Goal: Obtain resource: Download file/media

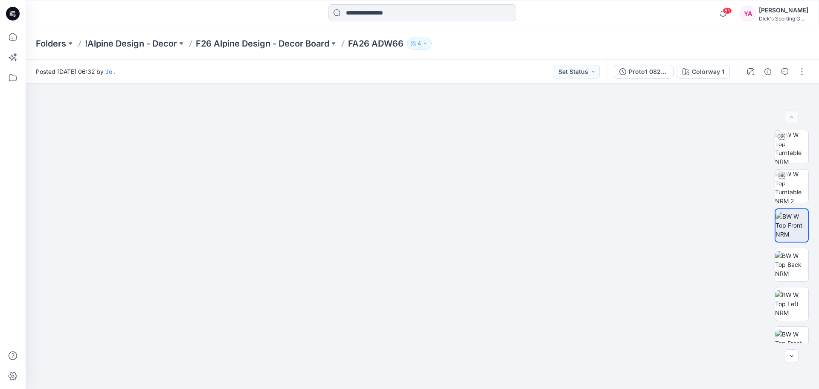
click at [653, 23] on div "81 Notifications Jo . shared Proto1 082125 in F26 Alpine Design - Decor Board (…" at bounding box center [422, 13] width 793 height 19
click at [732, 12] on span "81" at bounding box center [727, 10] width 9 height 7
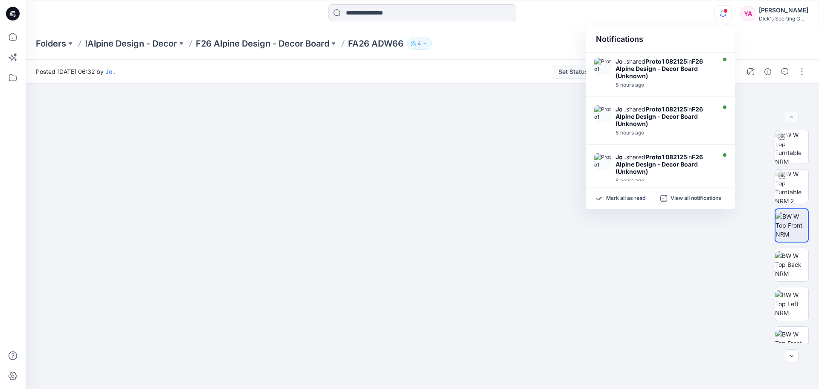
click at [609, 15] on div at bounding box center [422, 13] width 397 height 19
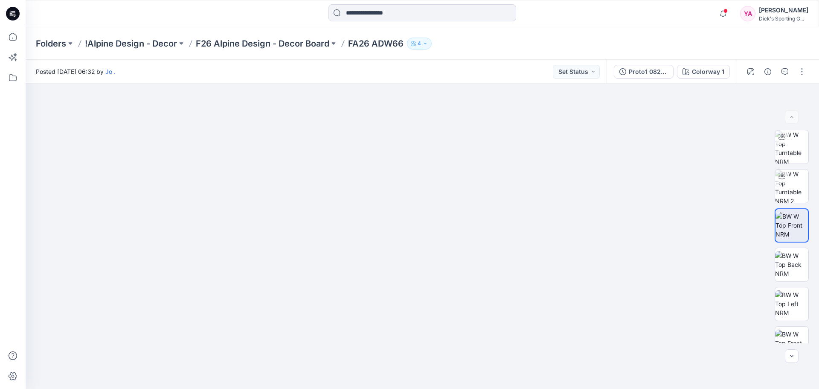
click at [308, 50] on div "Folders !Alpine Design - Decor F26 Alpine Design - Decor Board FA26 ADW66 4" at bounding box center [423, 43] width 794 height 32
click at [308, 44] on p "F26 Alpine Design - Decor Board" at bounding box center [263, 44] width 134 height 12
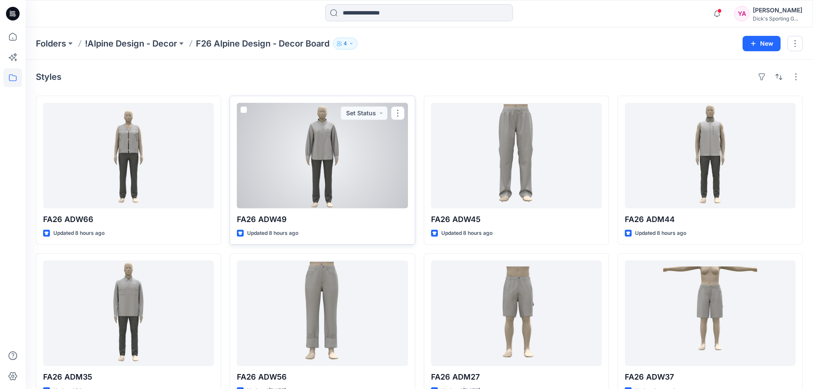
click at [328, 146] on div at bounding box center [322, 155] width 171 height 105
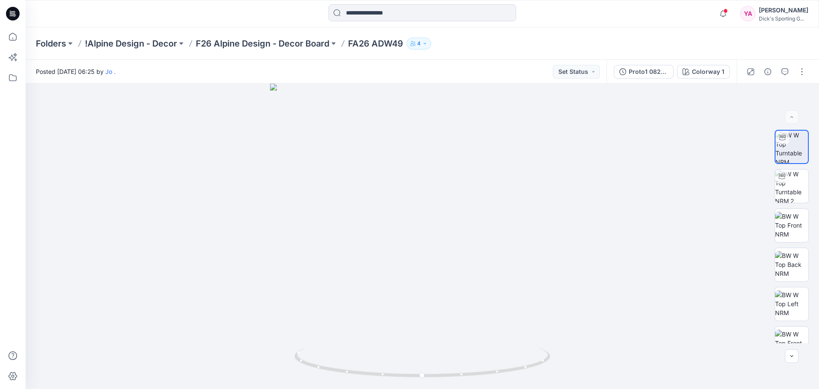
click at [494, 71] on div "Posted [DATE] 06:25 by [PERSON_NAME] Set Status" at bounding box center [316, 71] width 581 height 23
drag, startPoint x: 416, startPoint y: 328, endPoint x: 484, endPoint y: 312, distance: 70.1
click at [484, 312] on img at bounding box center [422, 138] width 664 height 500
drag, startPoint x: 391, startPoint y: 177, endPoint x: 505, endPoint y: 177, distance: 113.9
click at [505, 177] on img at bounding box center [422, 138] width 664 height 501
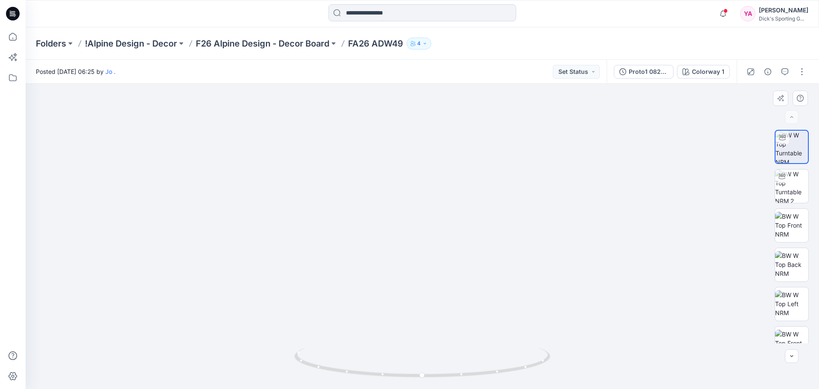
drag, startPoint x: 428, startPoint y: 295, endPoint x: 408, endPoint y: 221, distance: 76.9
click at [409, 221] on img at bounding box center [422, 113] width 664 height 552
drag, startPoint x: 353, startPoint y: 168, endPoint x: 470, endPoint y: 334, distance: 203.3
click at [470, 334] on img at bounding box center [422, 181] width 664 height 416
drag, startPoint x: 329, startPoint y: 224, endPoint x: 338, endPoint y: 243, distance: 21.0
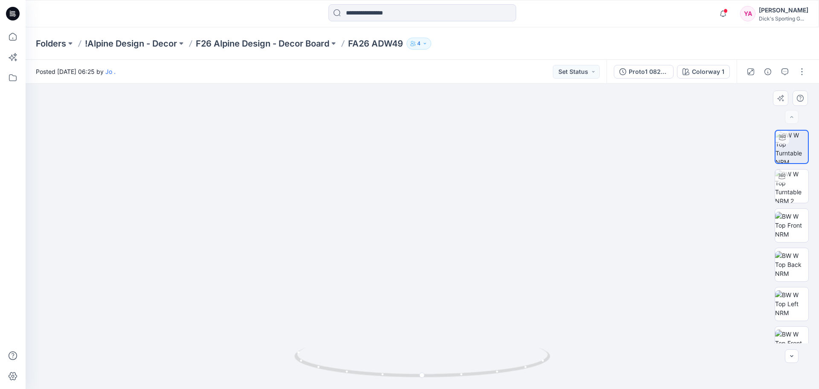
click at [332, 241] on img at bounding box center [422, 190] width 664 height 398
drag, startPoint x: 341, startPoint y: 241, endPoint x: 512, endPoint y: 244, distance: 171.1
click at [512, 244] on img at bounding box center [422, 192] width 664 height 393
drag, startPoint x: 425, startPoint y: 373, endPoint x: 578, endPoint y: 363, distance: 153.1
click at [578, 363] on div at bounding box center [423, 236] width 794 height 305
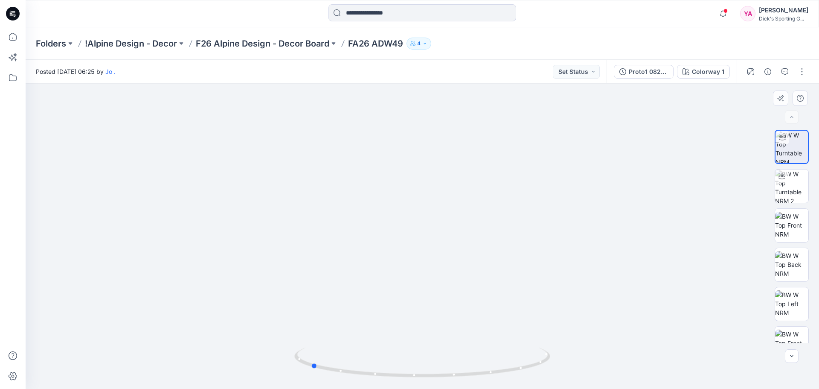
drag, startPoint x: 536, startPoint y: 354, endPoint x: 271, endPoint y: 329, distance: 265.7
click at [271, 329] on div at bounding box center [423, 236] width 794 height 305
click at [268, 44] on p "F26 Alpine Design - Decor Board" at bounding box center [263, 44] width 134 height 12
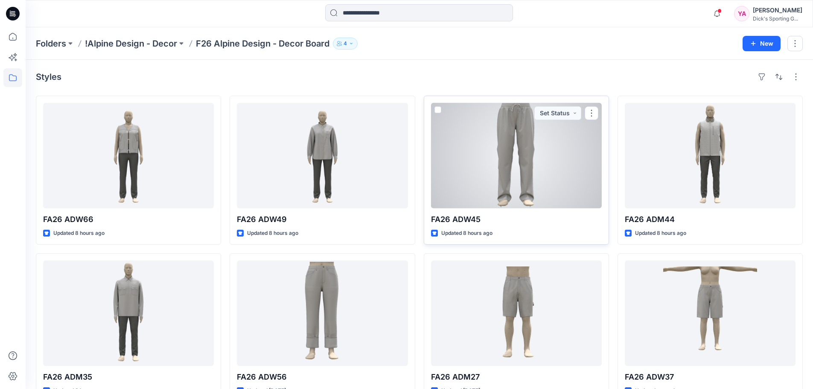
click at [558, 184] on div at bounding box center [516, 155] width 171 height 105
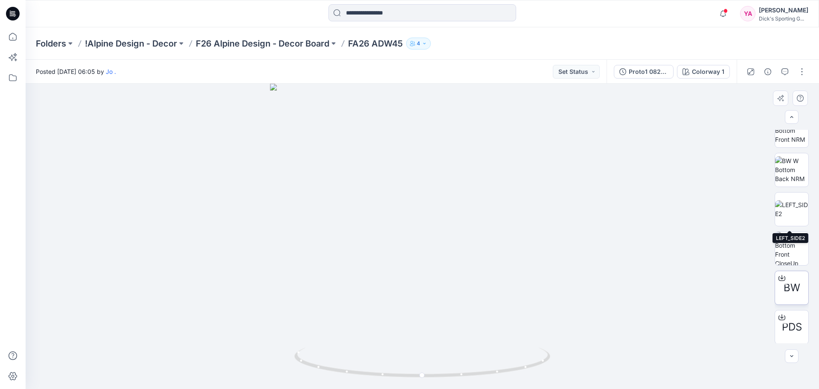
scroll to position [56, 0]
click at [780, 277] on icon at bounding box center [781, 275] width 3 height 4
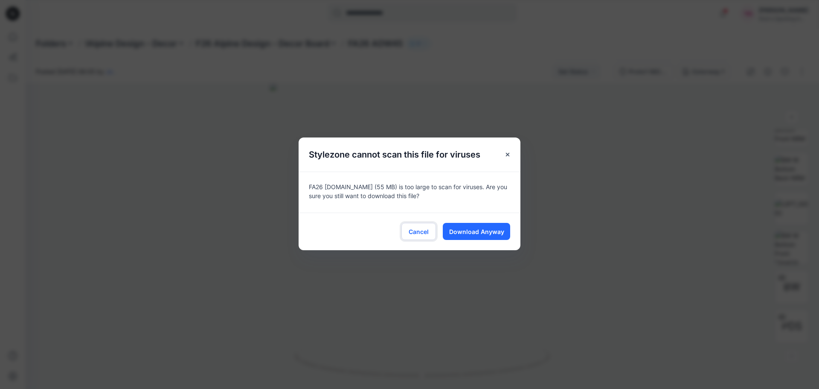
click at [429, 235] on button "Cancel" at bounding box center [418, 231] width 35 height 17
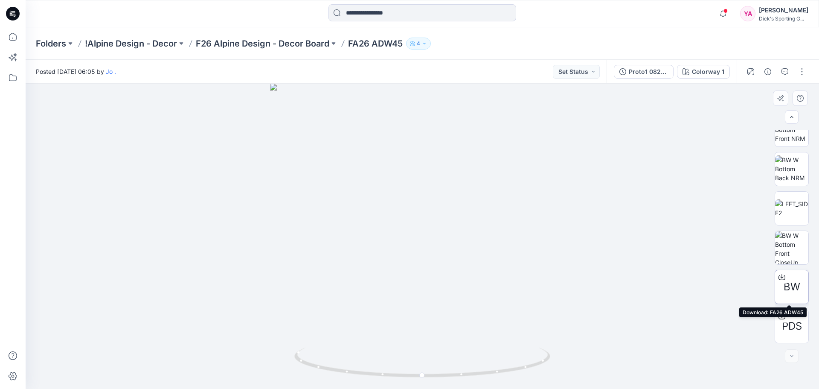
click at [779, 276] on icon at bounding box center [782, 276] width 7 height 7
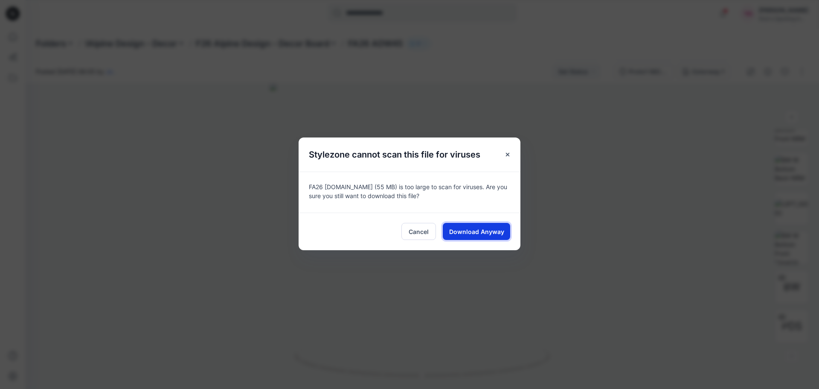
click at [476, 231] on span "Download Anyway" at bounding box center [476, 231] width 55 height 9
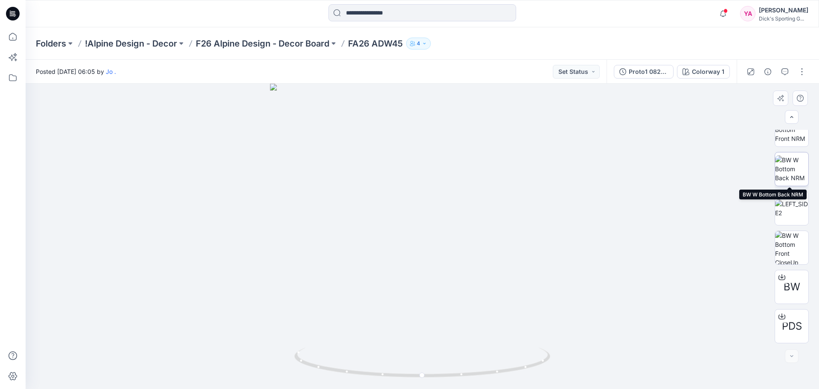
click at [786, 176] on img at bounding box center [791, 168] width 33 height 27
click at [789, 199] on img at bounding box center [791, 208] width 33 height 18
click at [778, 253] on img at bounding box center [791, 247] width 33 height 33
click at [788, 164] on img at bounding box center [791, 168] width 33 height 27
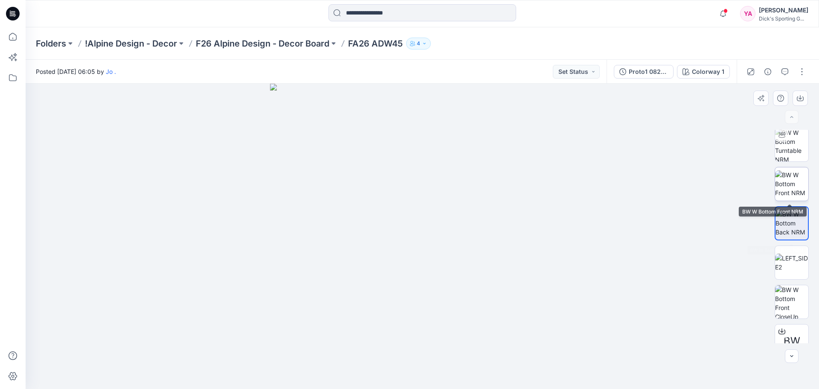
scroll to position [0, 0]
click at [788, 196] on img at bounding box center [791, 185] width 33 height 27
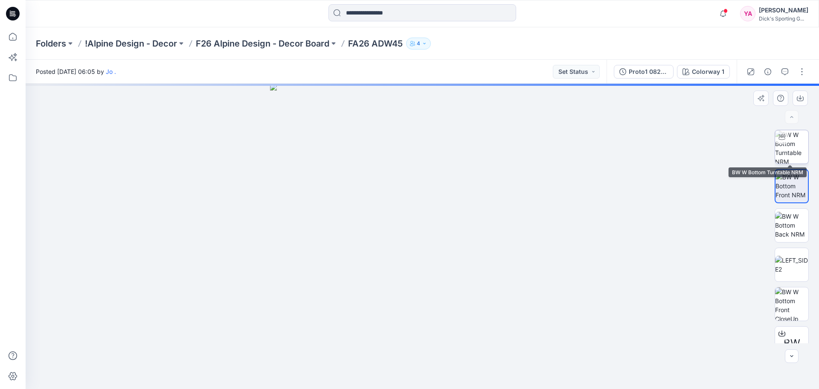
click at [796, 150] on img at bounding box center [791, 146] width 33 height 33
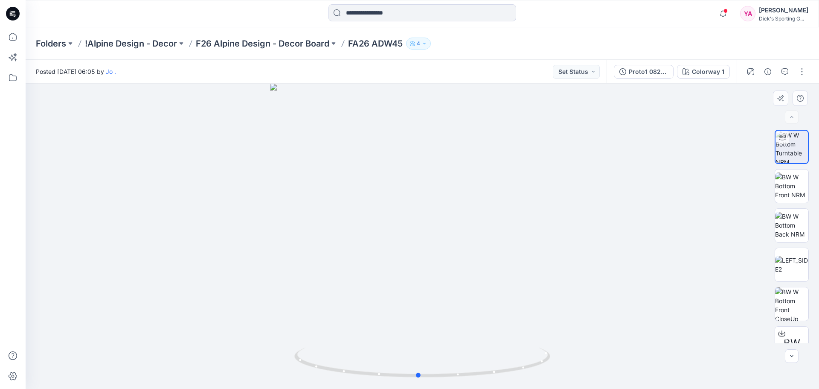
drag, startPoint x: 427, startPoint y: 291, endPoint x: 423, endPoint y: 334, distance: 43.3
click at [423, 334] on div at bounding box center [423, 236] width 794 height 305
drag, startPoint x: 436, startPoint y: 305, endPoint x: 436, endPoint y: 326, distance: 21.8
click at [436, 326] on div at bounding box center [423, 236] width 794 height 305
drag, startPoint x: 420, startPoint y: 375, endPoint x: 539, endPoint y: 371, distance: 118.7
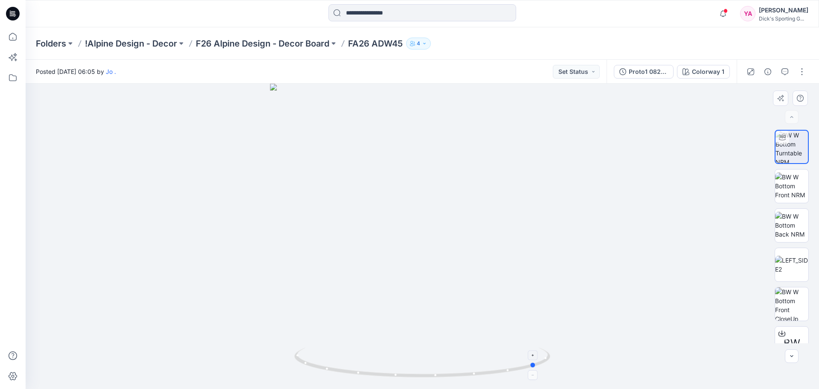
click at [539, 371] on icon at bounding box center [423, 363] width 258 height 32
click at [61, 43] on p "Folders" at bounding box center [51, 44] width 30 height 12
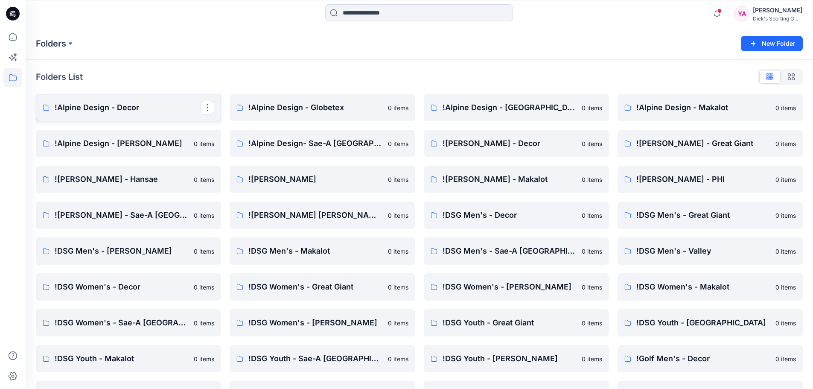
click at [107, 107] on p "!Alpine Design - Decor" at bounding box center [128, 108] width 146 height 12
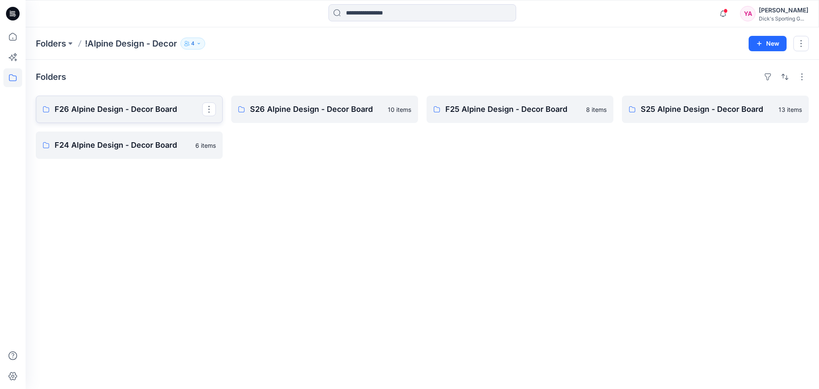
click at [129, 114] on p "F26 Alpine Design - Decor Board" at bounding box center [129, 109] width 148 height 12
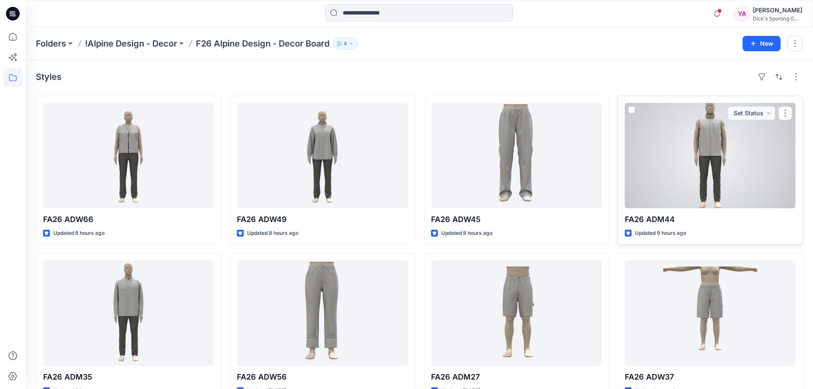
click at [703, 196] on div at bounding box center [710, 155] width 171 height 105
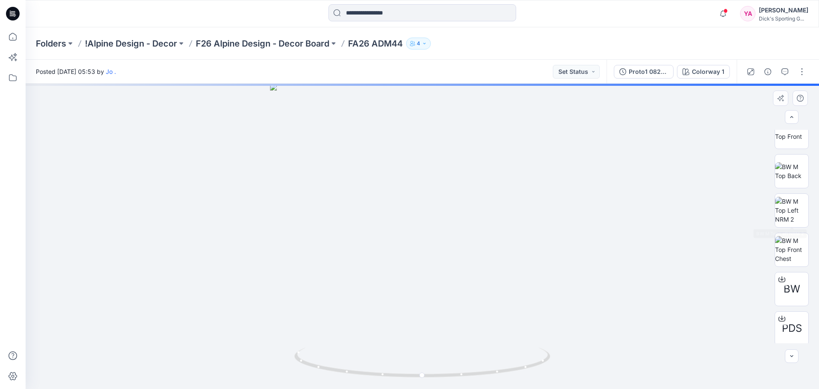
scroll to position [96, 0]
click at [781, 277] on icon at bounding box center [782, 276] width 7 height 7
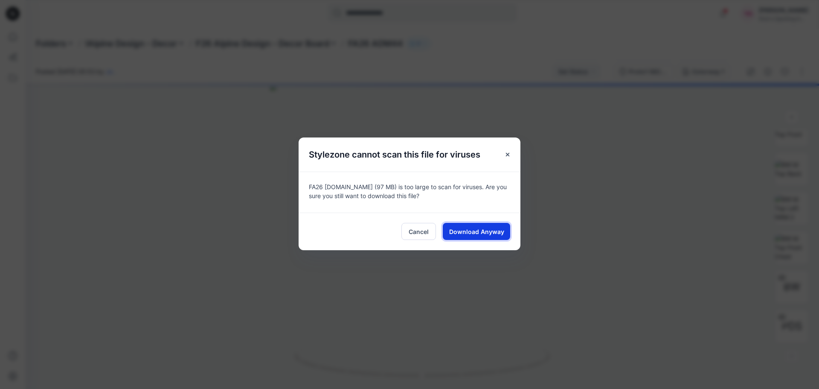
click at [497, 235] on span "Download Anyway" at bounding box center [476, 231] width 55 height 9
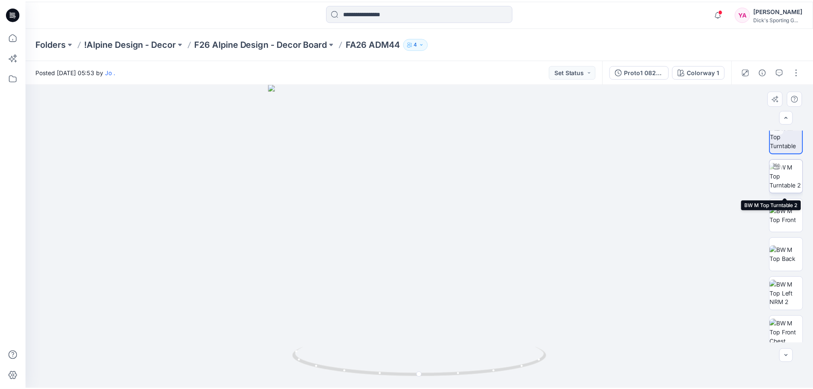
scroll to position [0, 0]
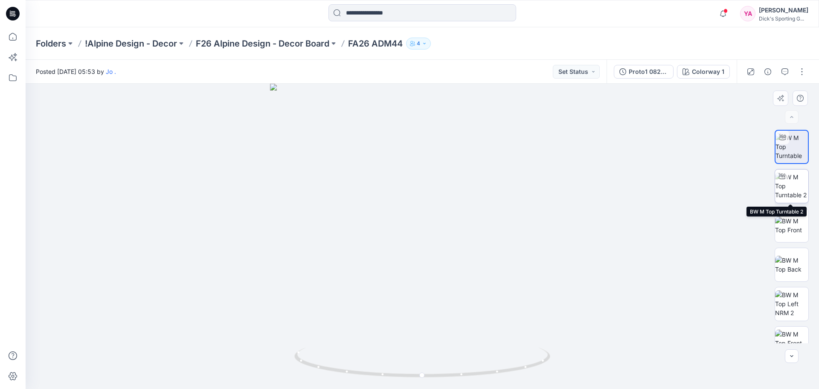
click at [802, 191] on img at bounding box center [791, 185] width 33 height 27
drag, startPoint x: 423, startPoint y: 378, endPoint x: 687, endPoint y: 349, distance: 266.0
click at [687, 349] on div at bounding box center [423, 236] width 794 height 305
click at [235, 177] on div at bounding box center [423, 236] width 794 height 305
click at [12, 15] on icon at bounding box center [13, 14] width 14 height 14
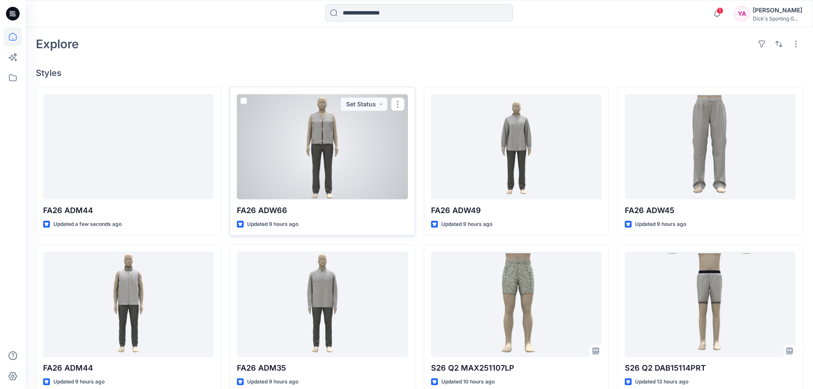
scroll to position [213, 0]
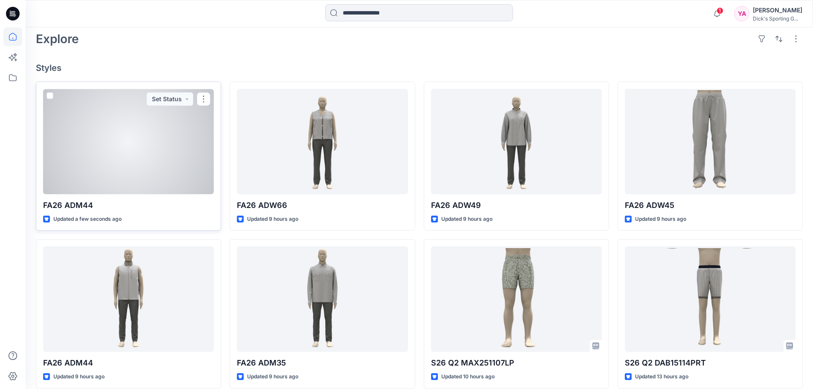
click at [172, 153] on div at bounding box center [128, 141] width 171 height 105
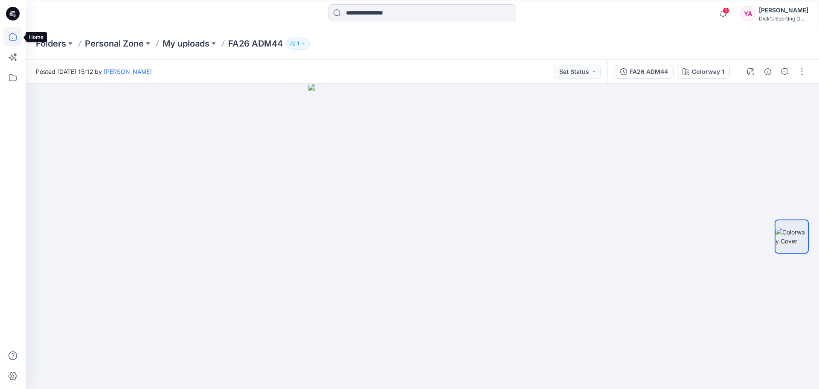
click at [8, 36] on icon at bounding box center [12, 36] width 19 height 19
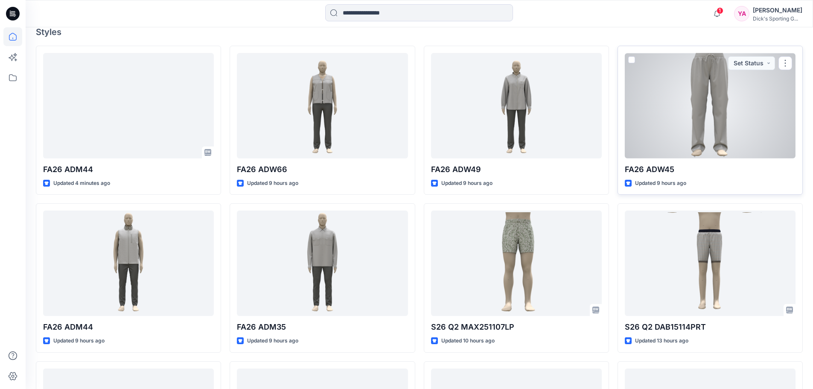
scroll to position [299, 0]
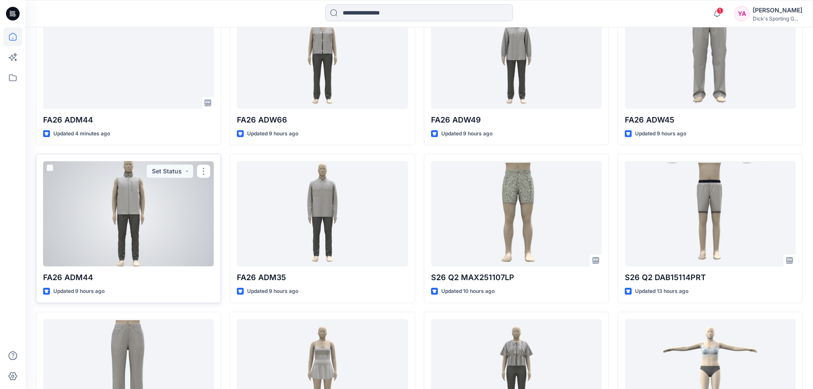
click at [172, 221] on div at bounding box center [128, 213] width 171 height 105
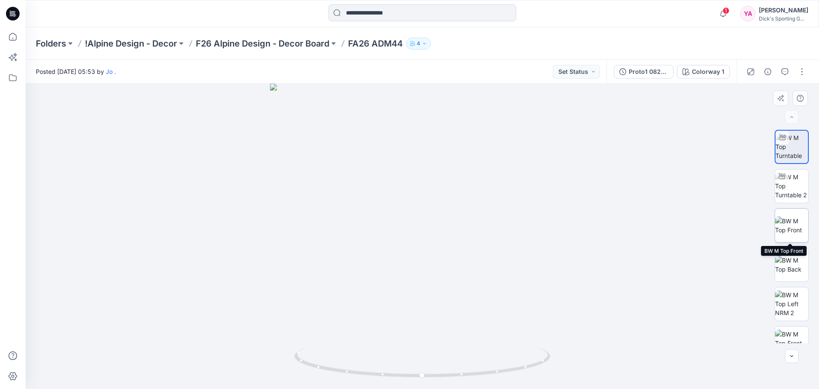
click at [788, 231] on img at bounding box center [791, 225] width 33 height 18
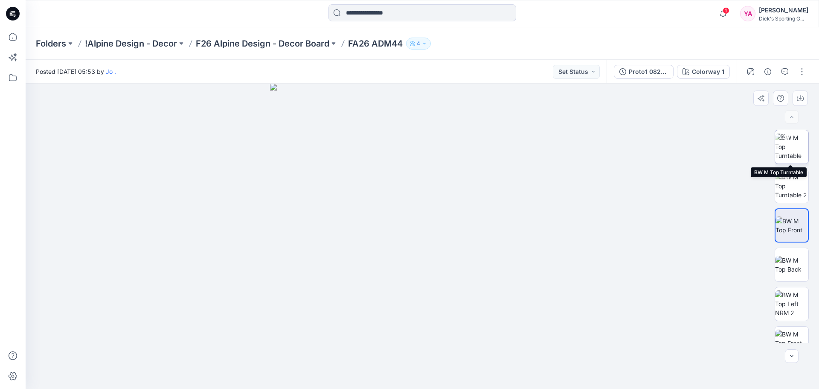
click at [794, 151] on img at bounding box center [791, 146] width 33 height 27
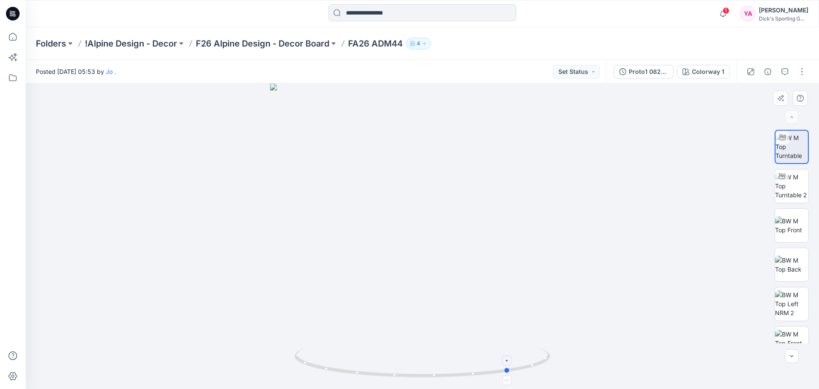
drag, startPoint x: 422, startPoint y: 376, endPoint x: 510, endPoint y: 374, distance: 87.9
click at [510, 374] on icon at bounding box center [423, 363] width 258 height 32
drag, startPoint x: 510, startPoint y: 374, endPoint x: 558, endPoint y: 364, distance: 49.6
click at [558, 364] on div at bounding box center [423, 236] width 794 height 305
click at [247, 41] on p "F26 Alpine Design - Decor Board" at bounding box center [263, 44] width 134 height 12
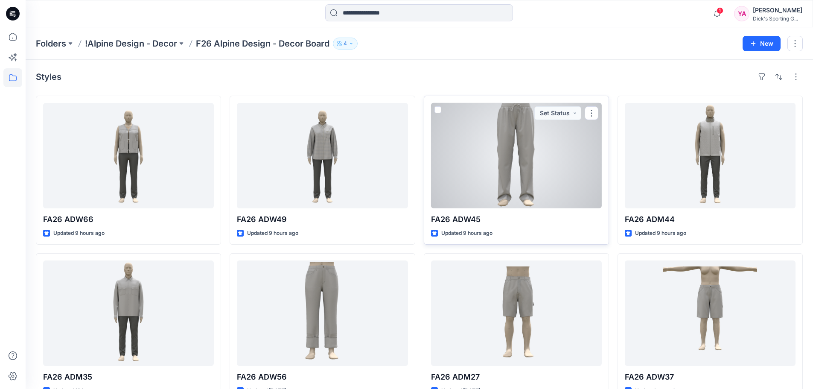
click at [560, 178] on div at bounding box center [516, 155] width 171 height 105
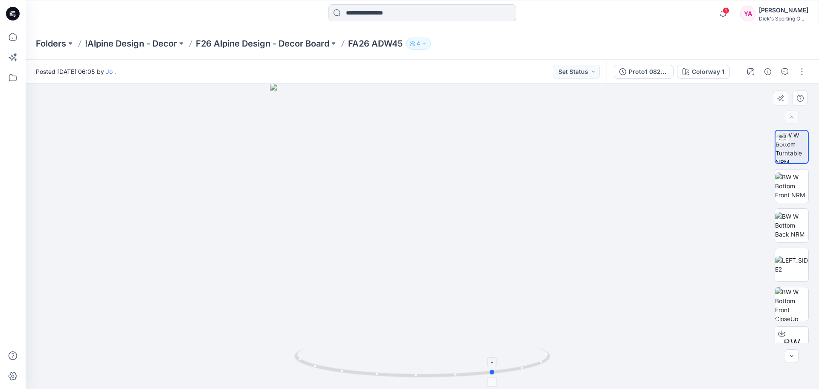
drag, startPoint x: 424, startPoint y: 375, endPoint x: 496, endPoint y: 368, distance: 72.9
click at [496, 368] on icon at bounding box center [423, 363] width 258 height 32
drag, startPoint x: 491, startPoint y: 373, endPoint x: 559, endPoint y: 362, distance: 68.4
click at [559, 362] on div at bounding box center [423, 236] width 794 height 305
click at [146, 51] on div "Folders !Alpine Design - Decor F26 Alpine Design - Decor Board FA26 ADW45 4" at bounding box center [423, 43] width 794 height 32
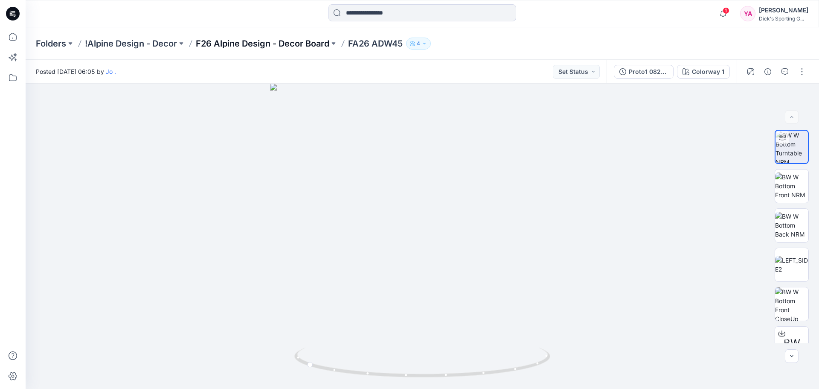
click at [232, 47] on p "F26 Alpine Design - Decor Board" at bounding box center [263, 44] width 134 height 12
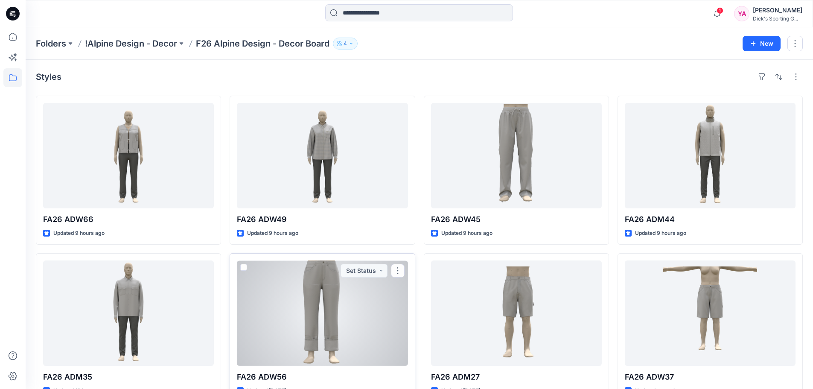
click at [339, 288] on div at bounding box center [322, 312] width 171 height 105
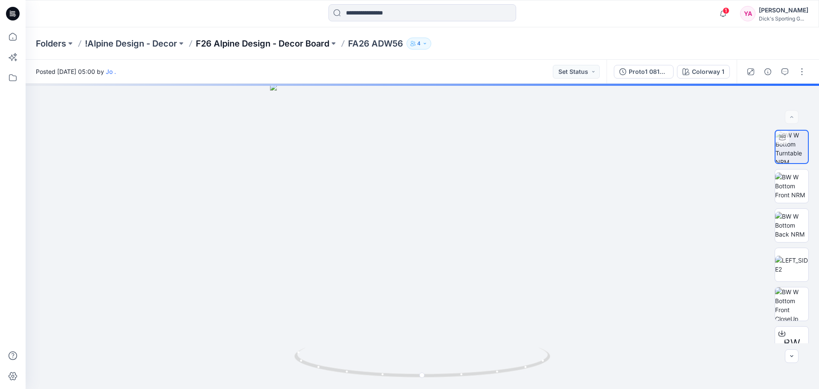
click at [233, 44] on p "F26 Alpine Design - Decor Board" at bounding box center [263, 44] width 134 height 12
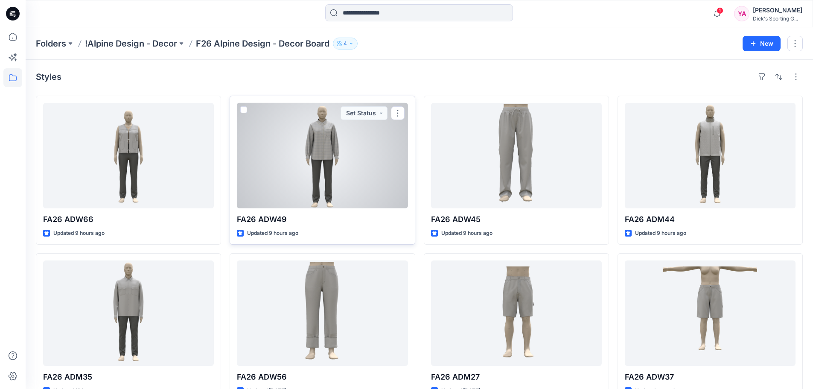
click at [326, 169] on div at bounding box center [322, 155] width 171 height 105
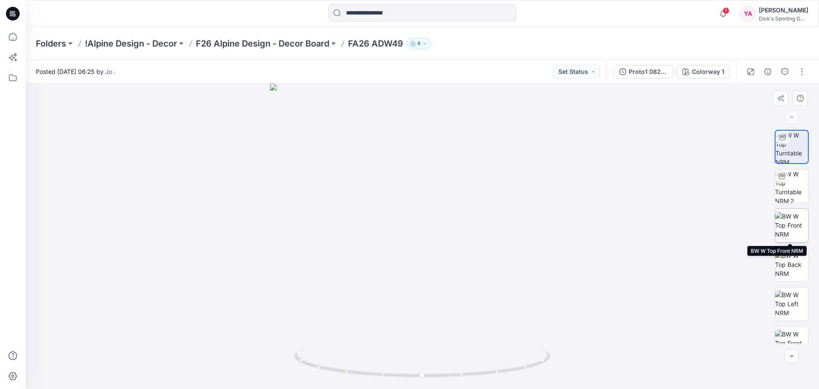
click at [785, 228] on img at bounding box center [791, 225] width 33 height 27
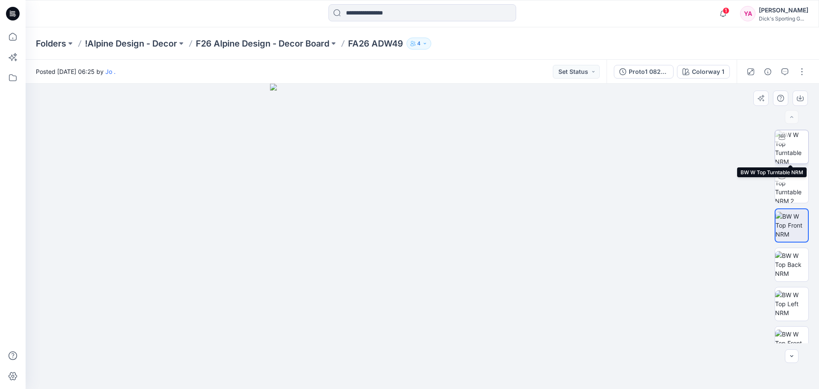
click at [787, 145] on img at bounding box center [791, 146] width 33 height 33
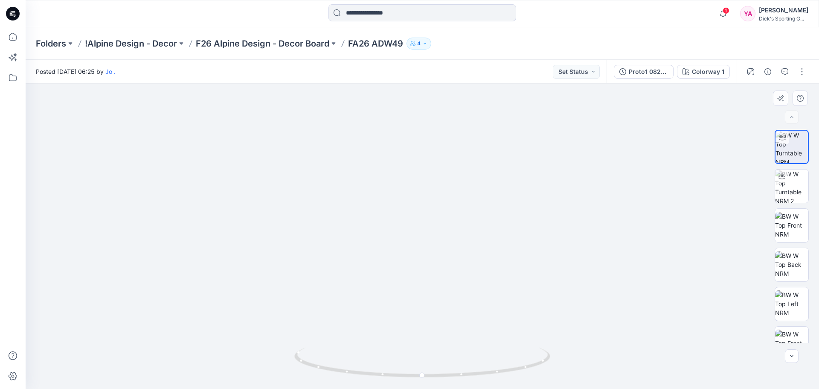
drag, startPoint x: 429, startPoint y: 189, endPoint x: 427, endPoint y: 272, distance: 83.2
click at [427, 272] on img at bounding box center [422, 178] width 704 height 421
drag, startPoint x: 425, startPoint y: 375, endPoint x: 500, endPoint y: 369, distance: 74.9
click at [500, 369] on icon at bounding box center [423, 363] width 258 height 32
drag, startPoint x: 494, startPoint y: 375, endPoint x: 553, endPoint y: 360, distance: 61.3
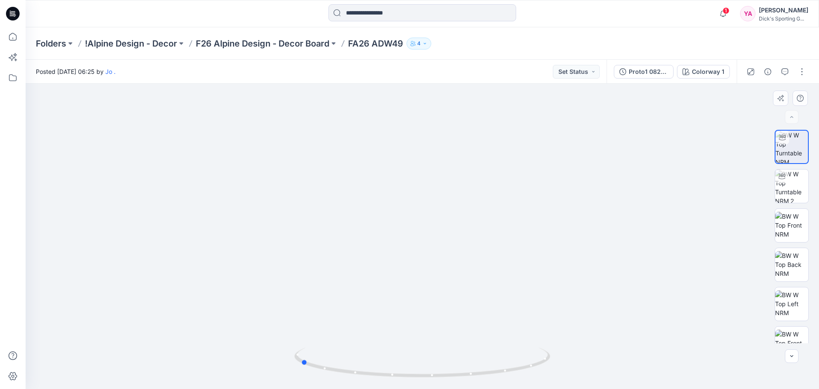
click at [553, 360] on div at bounding box center [423, 236] width 794 height 305
drag, startPoint x: 303, startPoint y: 363, endPoint x: 263, endPoint y: 361, distance: 40.2
click at [263, 361] on div at bounding box center [423, 236] width 794 height 305
drag, startPoint x: 515, startPoint y: 371, endPoint x: 448, endPoint y: 368, distance: 66.6
click at [448, 368] on icon at bounding box center [423, 363] width 258 height 32
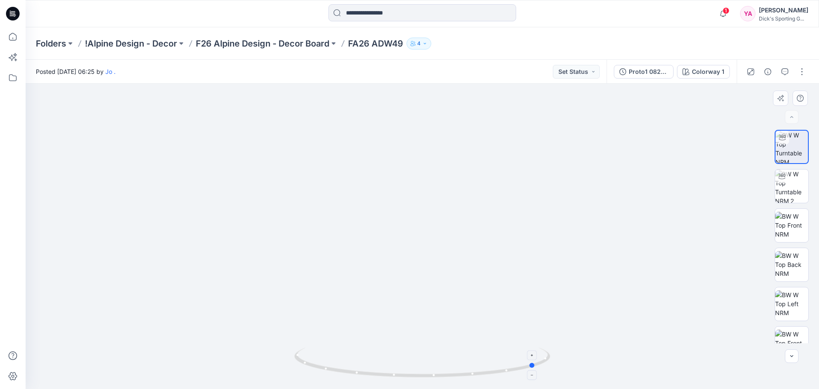
drag, startPoint x: 448, startPoint y: 375, endPoint x: 535, endPoint y: 364, distance: 87.4
click at [535, 364] on circle at bounding box center [533, 365] width 5 height 5
drag, startPoint x: 534, startPoint y: 366, endPoint x: 493, endPoint y: 370, distance: 40.7
click at [493, 370] on circle at bounding box center [493, 371] width 5 height 5
click at [791, 256] on img at bounding box center [791, 264] width 33 height 27
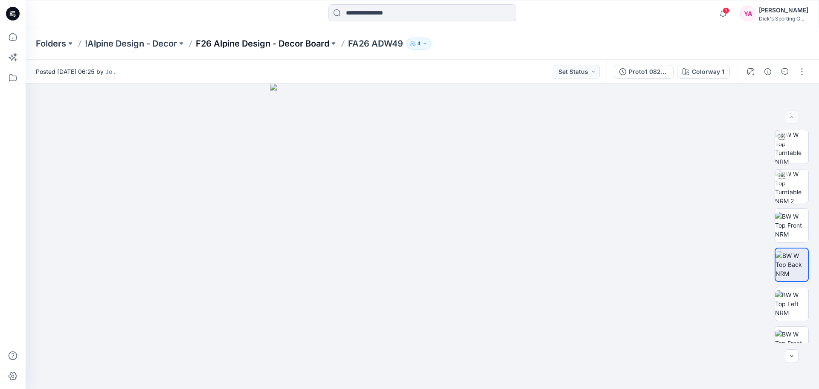
click at [233, 46] on p "F26 Alpine Design - Decor Board" at bounding box center [263, 44] width 134 height 12
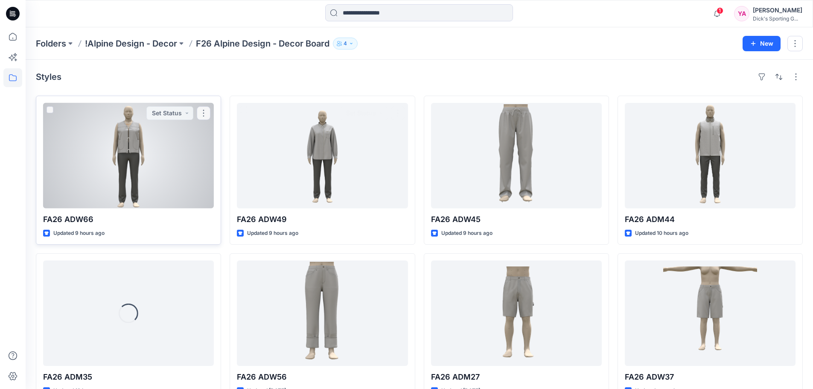
click at [137, 155] on div at bounding box center [128, 155] width 171 height 105
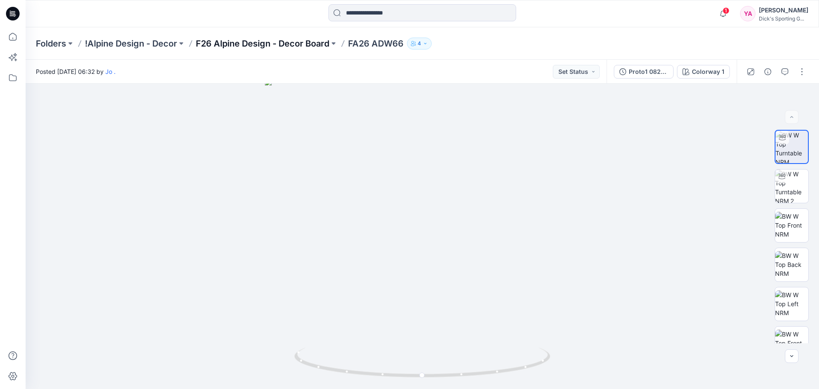
click at [276, 44] on p "F26 Alpine Design - Decor Board" at bounding box center [263, 44] width 134 height 12
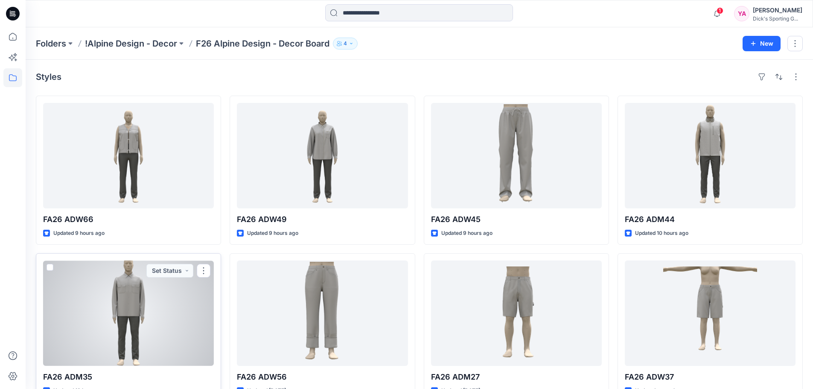
click at [180, 333] on div at bounding box center [128, 312] width 171 height 105
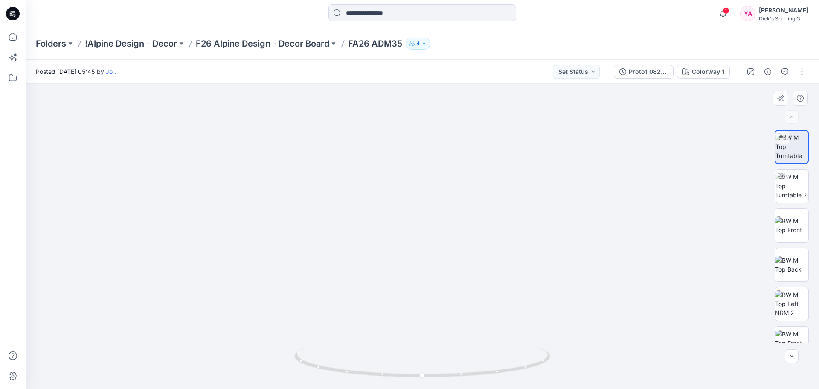
drag, startPoint x: 413, startPoint y: 286, endPoint x: 456, endPoint y: 290, distance: 44.1
click at [456, 290] on img at bounding box center [422, 178] width 544 height 421
drag, startPoint x: 424, startPoint y: 376, endPoint x: 559, endPoint y: 363, distance: 135.0
click at [559, 363] on div at bounding box center [423, 236] width 794 height 305
drag, startPoint x: 511, startPoint y: 178, endPoint x: 487, endPoint y: 215, distance: 43.4
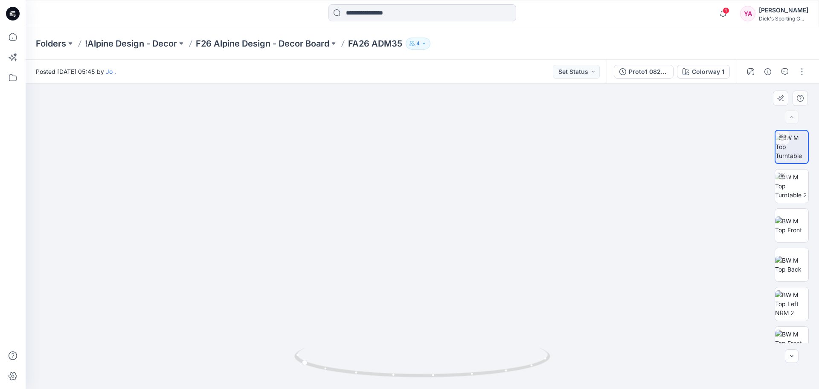
click at [487, 215] on img at bounding box center [422, 216] width 465 height 346
drag, startPoint x: 305, startPoint y: 364, endPoint x: 420, endPoint y: 366, distance: 114.8
click at [420, 366] on icon at bounding box center [423, 363] width 258 height 32
click at [799, 182] on img at bounding box center [791, 185] width 33 height 27
click at [551, 207] on div at bounding box center [423, 236] width 794 height 305
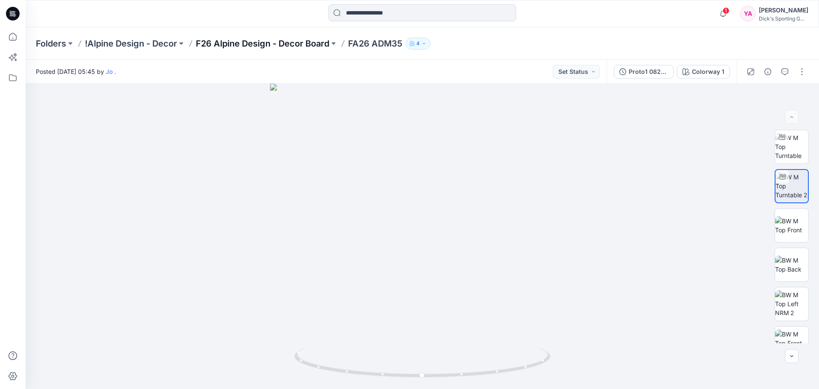
click at [255, 43] on p "F26 Alpine Design - Decor Board" at bounding box center [263, 44] width 134 height 12
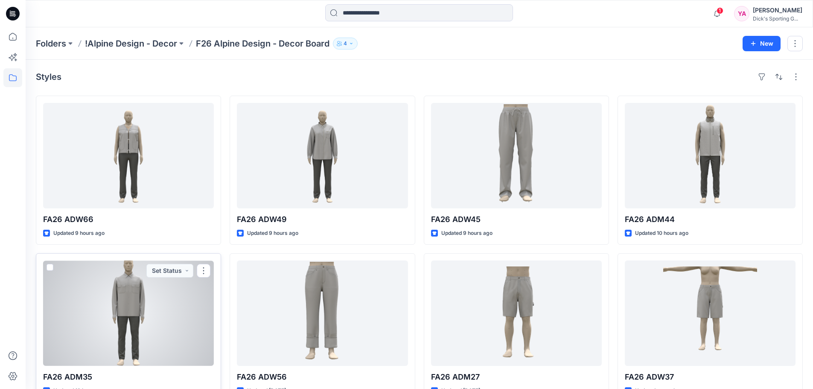
click at [169, 300] on div at bounding box center [128, 312] width 171 height 105
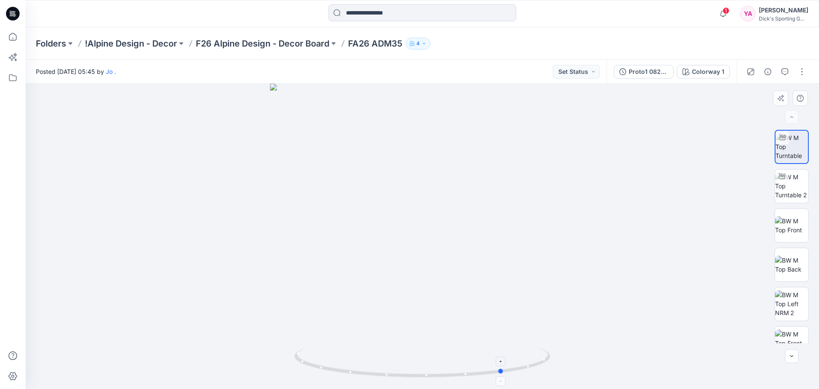
drag, startPoint x: 424, startPoint y: 378, endPoint x: 507, endPoint y: 365, distance: 83.3
click at [506, 366] on icon at bounding box center [423, 363] width 258 height 32
drag, startPoint x: 505, startPoint y: 372, endPoint x: 573, endPoint y: 358, distance: 70.2
click at [573, 358] on div at bounding box center [423, 236] width 794 height 305
click at [225, 41] on p "F26 Alpine Design - Decor Board" at bounding box center [263, 44] width 134 height 12
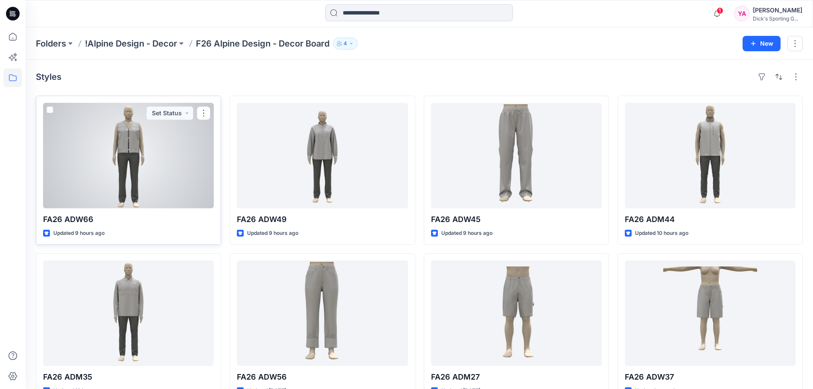
click at [136, 177] on div at bounding box center [128, 155] width 171 height 105
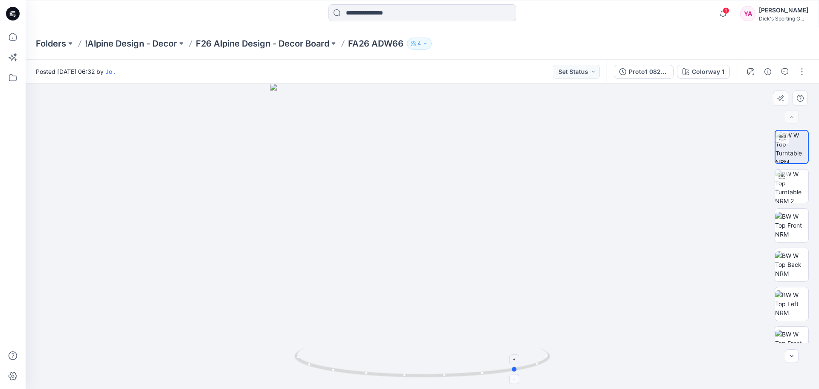
drag, startPoint x: 423, startPoint y: 376, endPoint x: 519, endPoint y: 365, distance: 96.2
click at [519, 365] on icon at bounding box center [423, 363] width 258 height 32
drag, startPoint x: 516, startPoint y: 369, endPoint x: 555, endPoint y: 360, distance: 39.8
click at [555, 360] on div at bounding box center [423, 236] width 794 height 305
drag, startPoint x: 497, startPoint y: 285, endPoint x: 503, endPoint y: 285, distance: 6.8
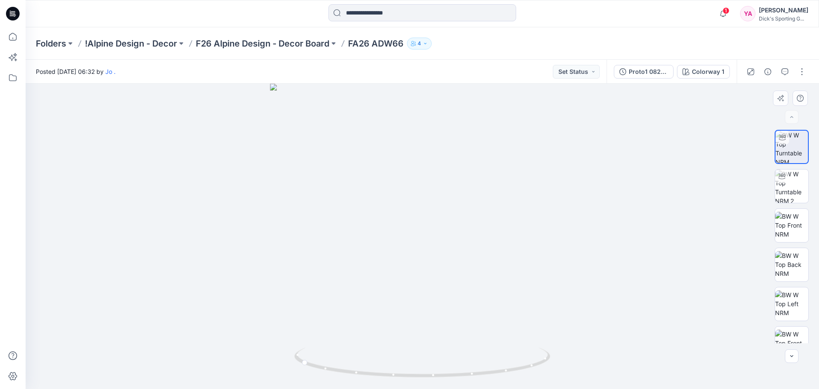
click at [497, 285] on div at bounding box center [423, 236] width 794 height 305
click at [796, 222] on img at bounding box center [791, 225] width 33 height 27
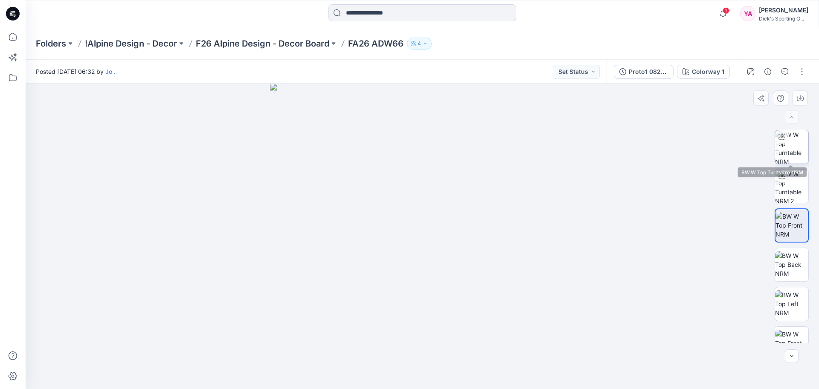
click at [796, 150] on img at bounding box center [791, 146] width 33 height 33
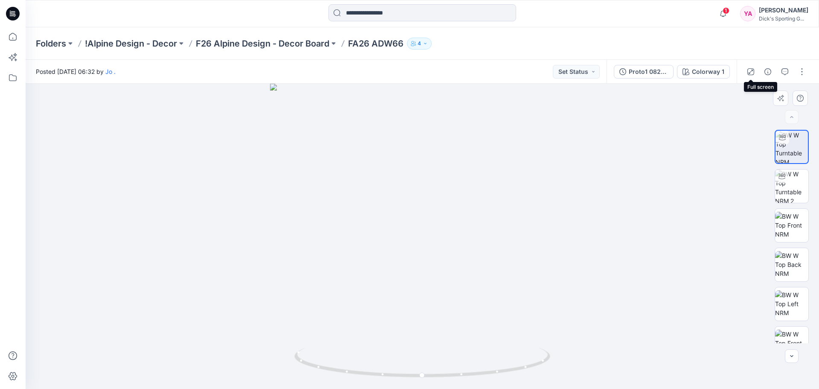
click at [751, 71] on icon "button" at bounding box center [750, 71] width 7 height 7
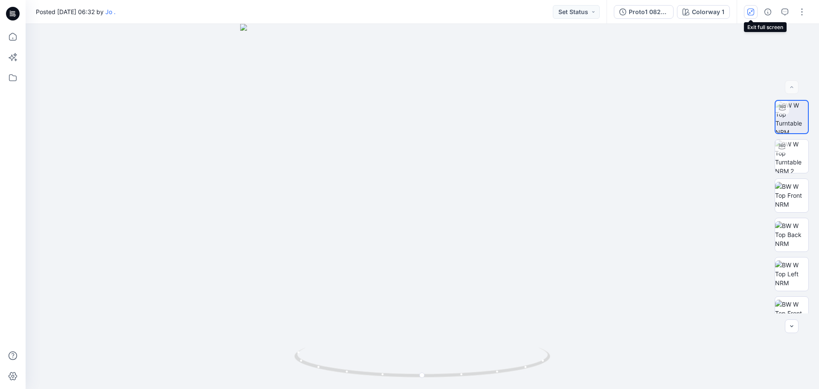
click at [753, 10] on icon "button" at bounding box center [751, 11] width 5 height 5
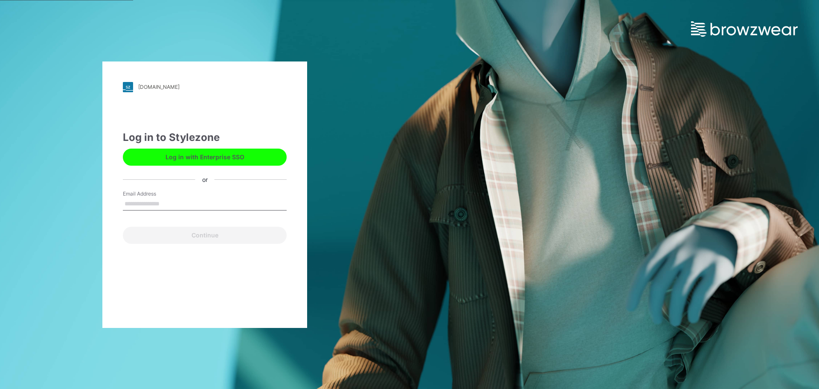
click at [211, 199] on input "Email Address" at bounding box center [205, 204] width 164 height 13
type input "**********"
click at [123, 227] on button "Continue" at bounding box center [205, 235] width 164 height 17
